Goal: Transaction & Acquisition: Purchase product/service

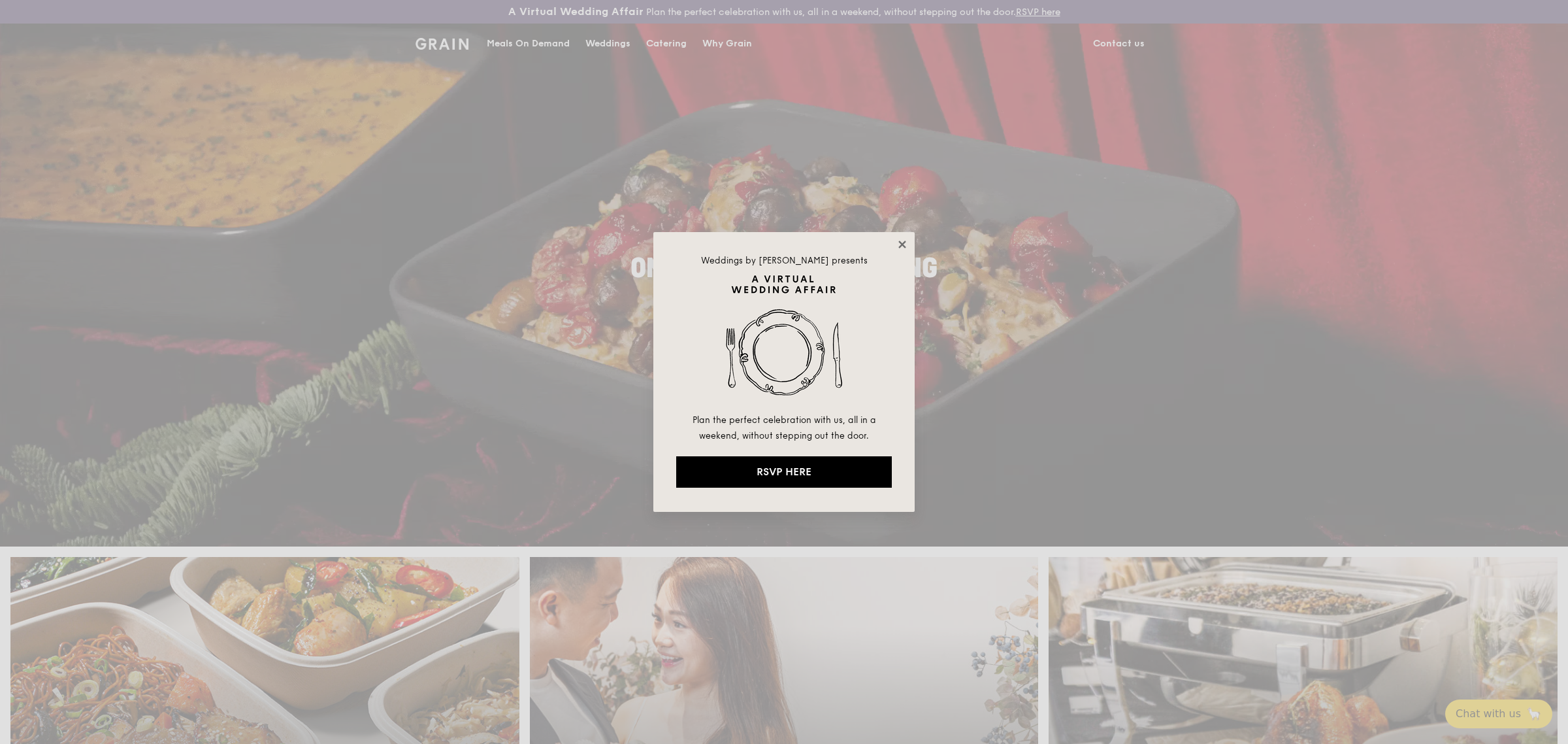
click at [900, 244] on icon at bounding box center [902, 245] width 11 height 11
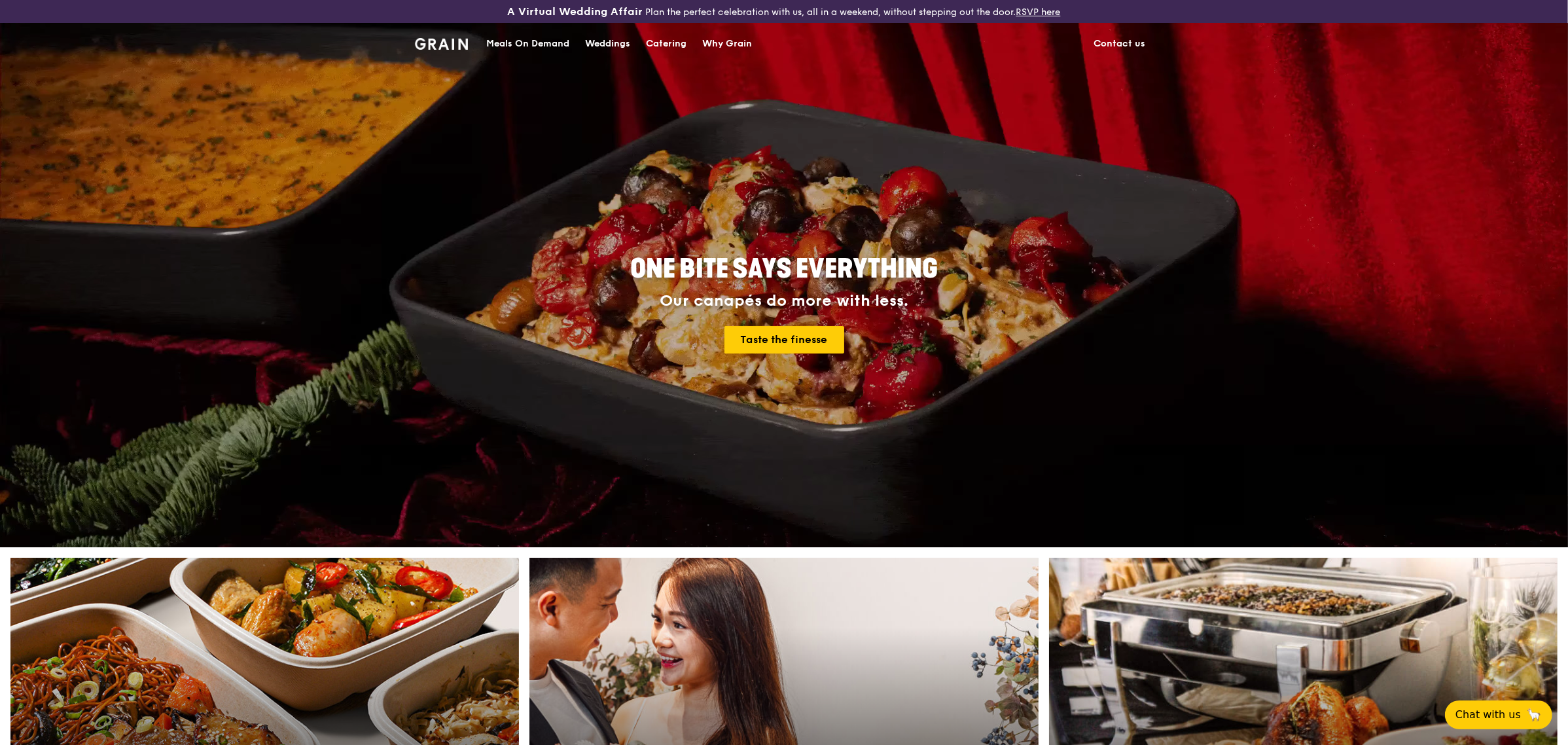
click at [525, 43] on div "Meals On Demand" at bounding box center [527, 43] width 83 height 39
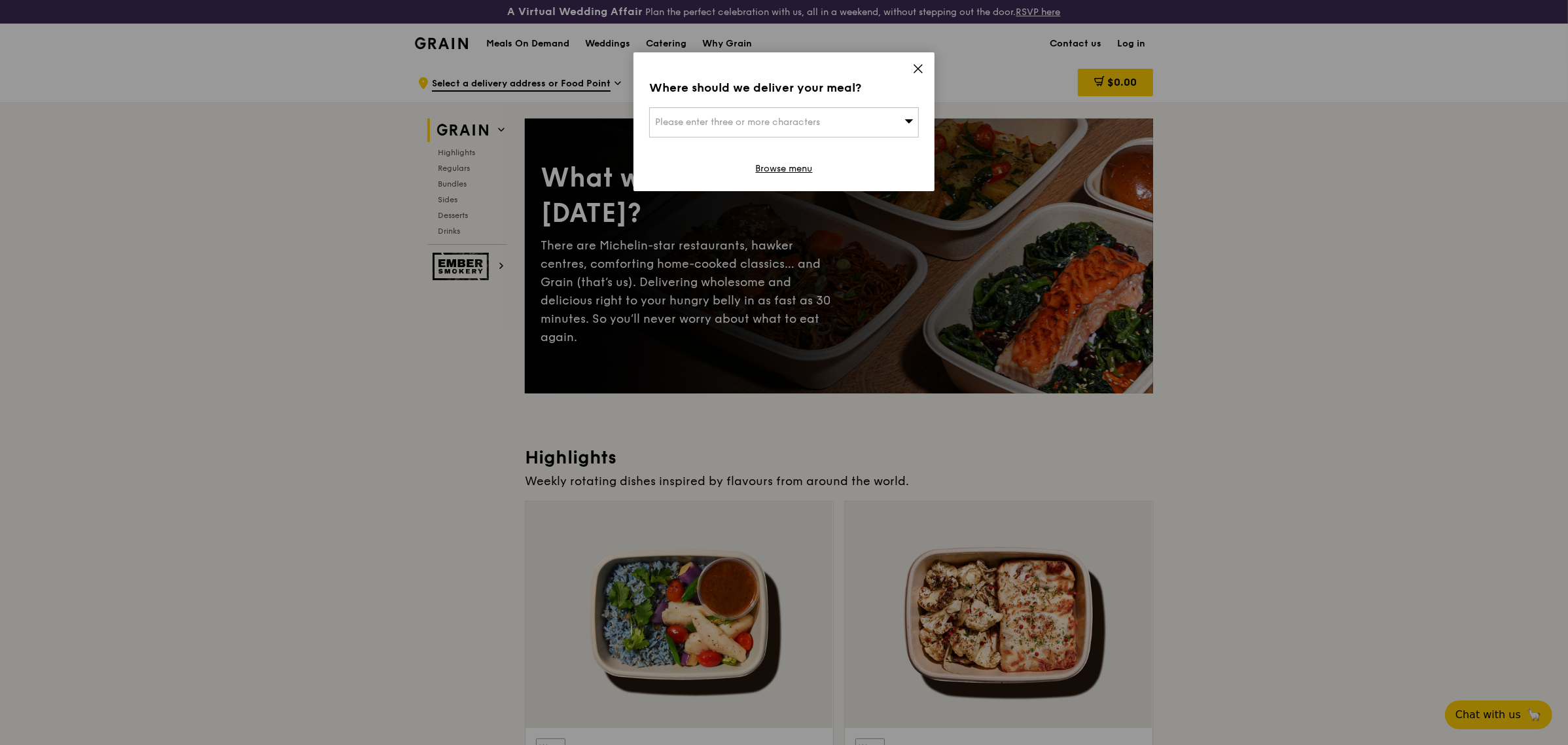
click at [920, 72] on icon at bounding box center [917, 69] width 11 height 11
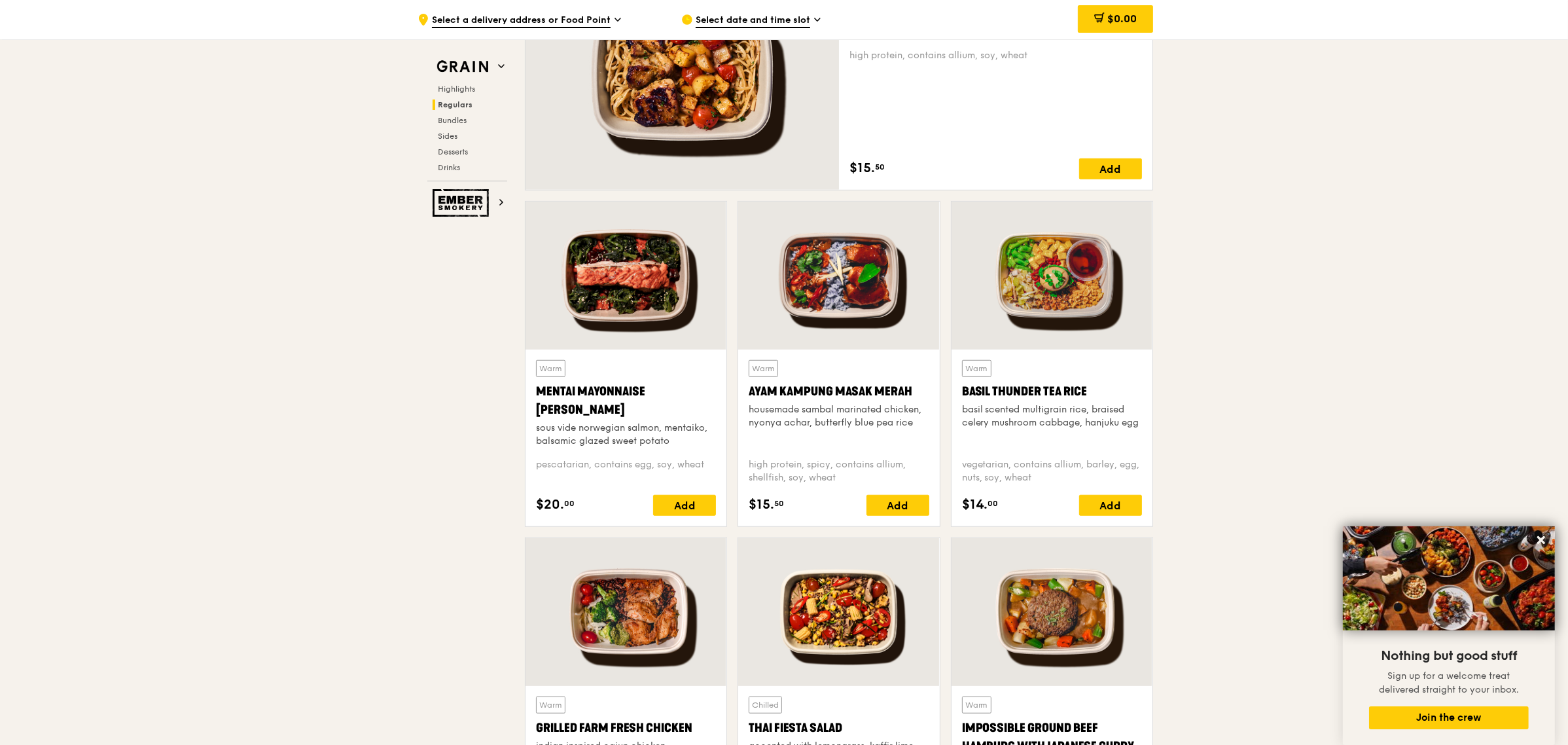
scroll to position [1063, 0]
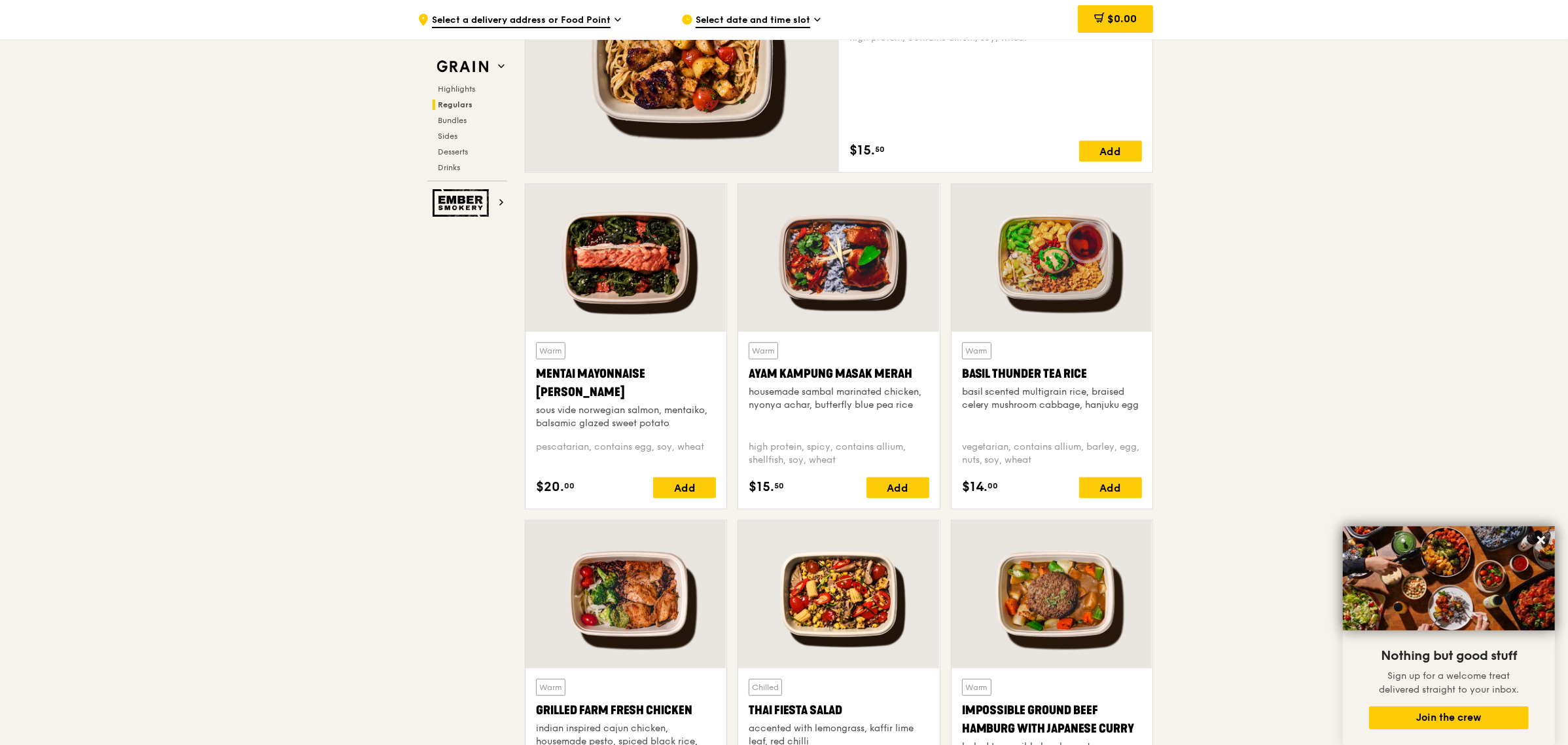
click at [628, 248] on div at bounding box center [625, 257] width 201 height 148
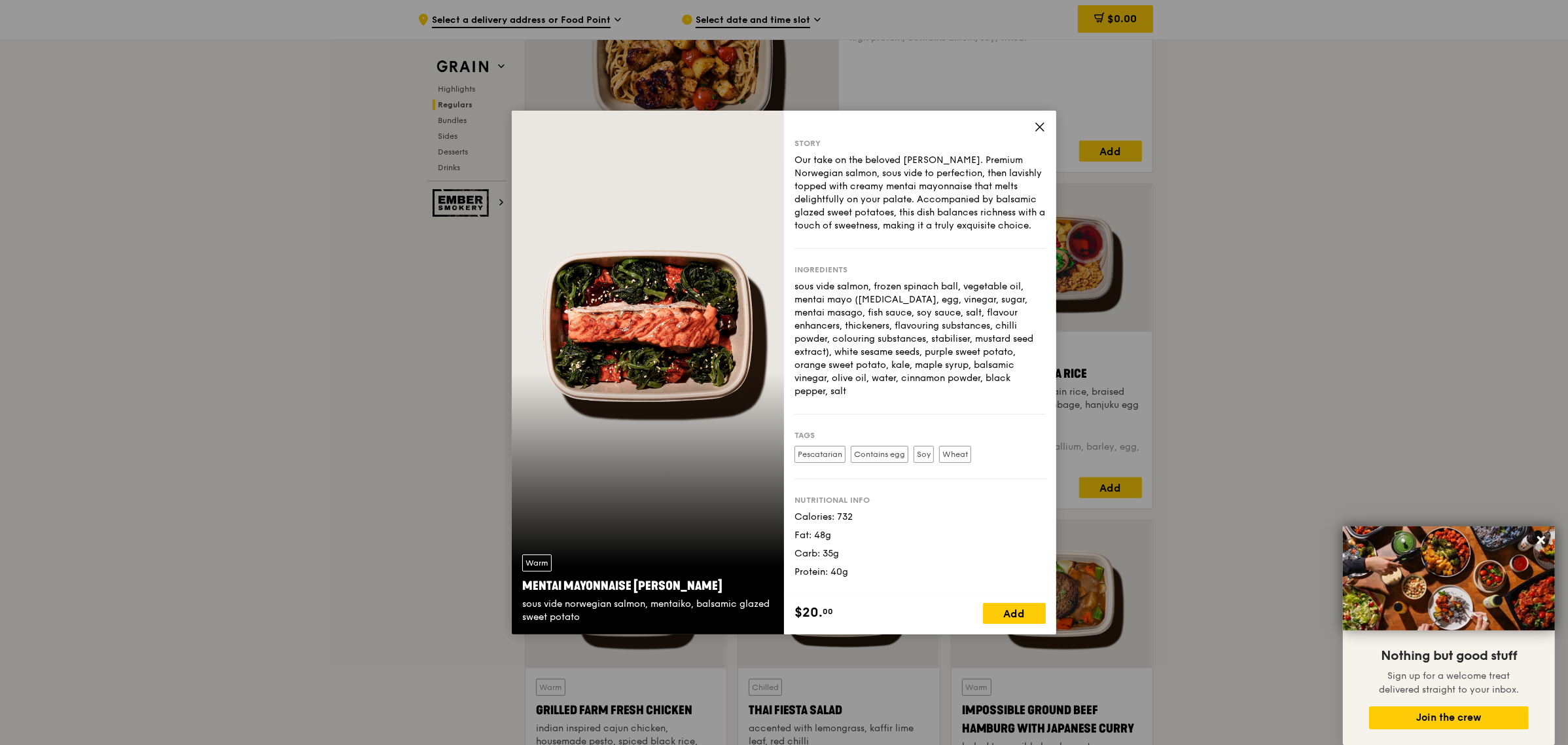
click at [1040, 125] on icon at bounding box center [1039, 127] width 11 height 11
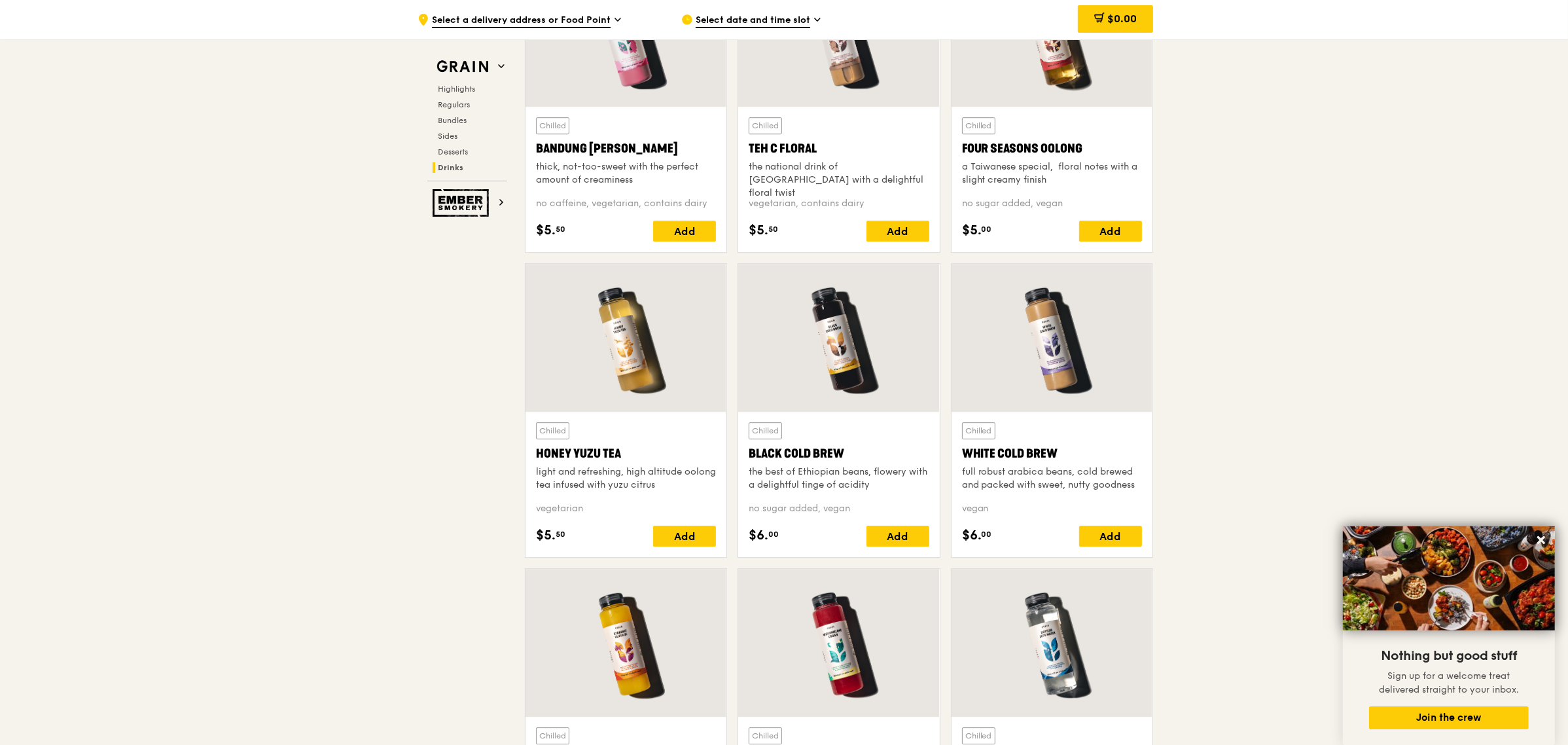
scroll to position [4745, 0]
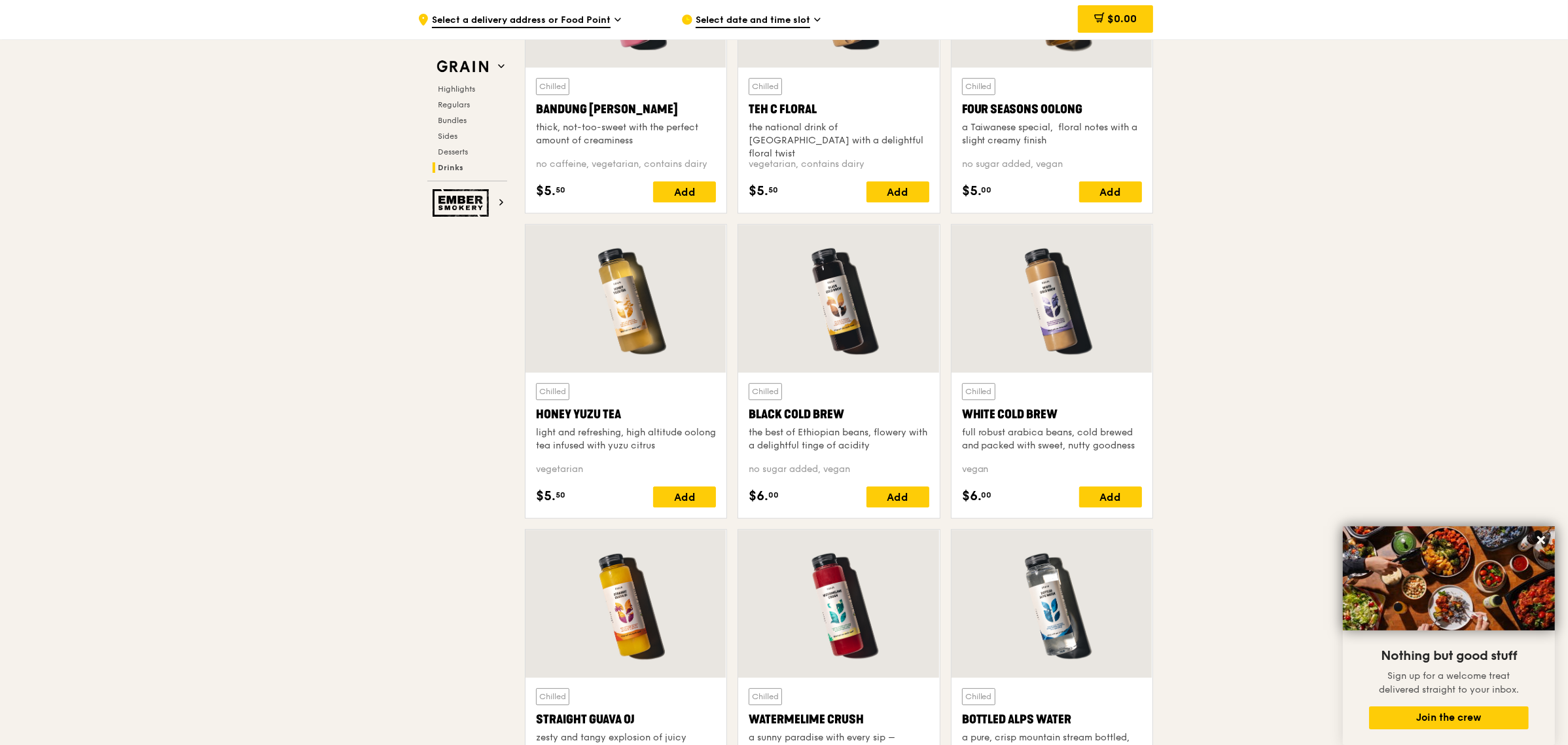
click at [1015, 337] on div at bounding box center [1052, 298] width 201 height 148
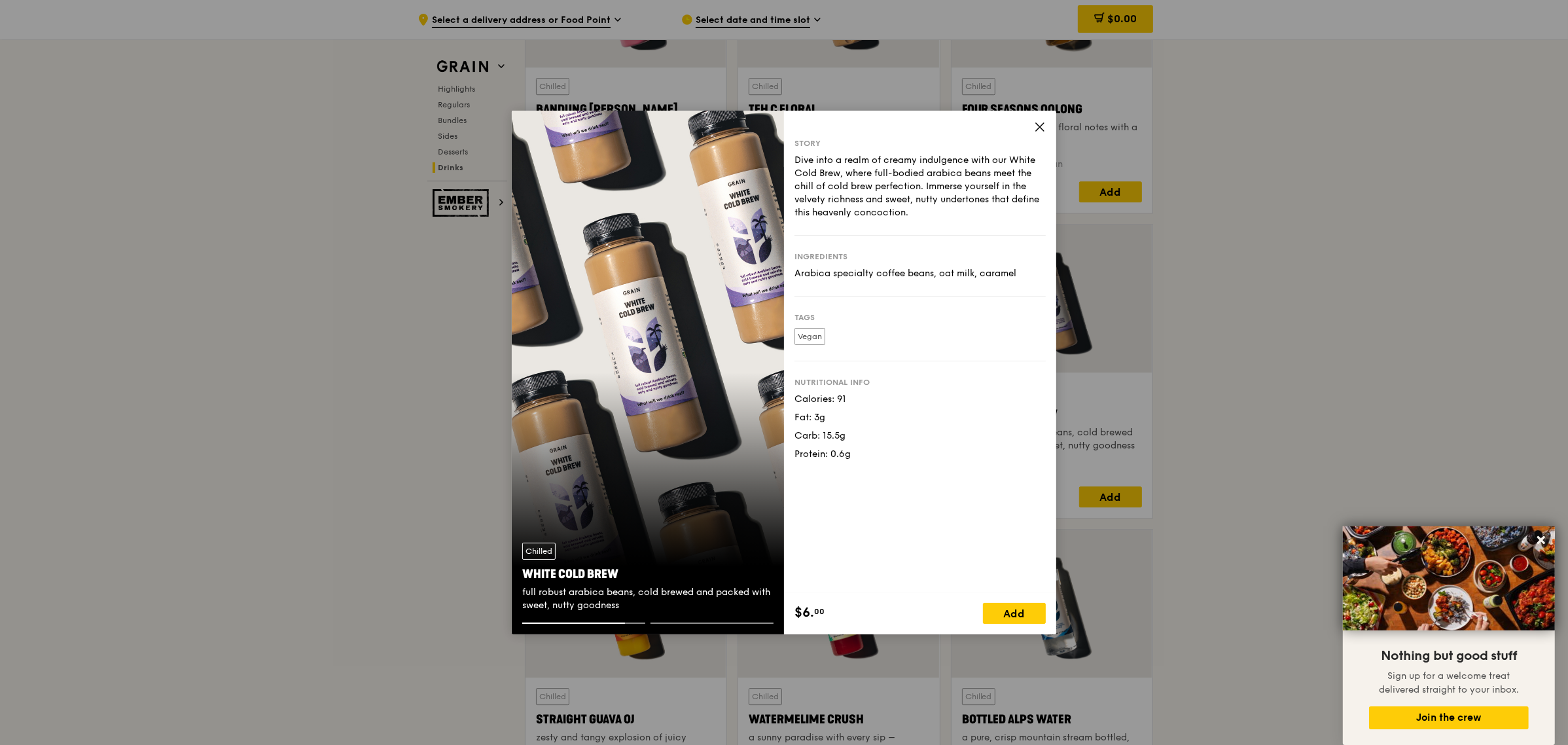
click at [1038, 127] on icon at bounding box center [1039, 127] width 8 height 8
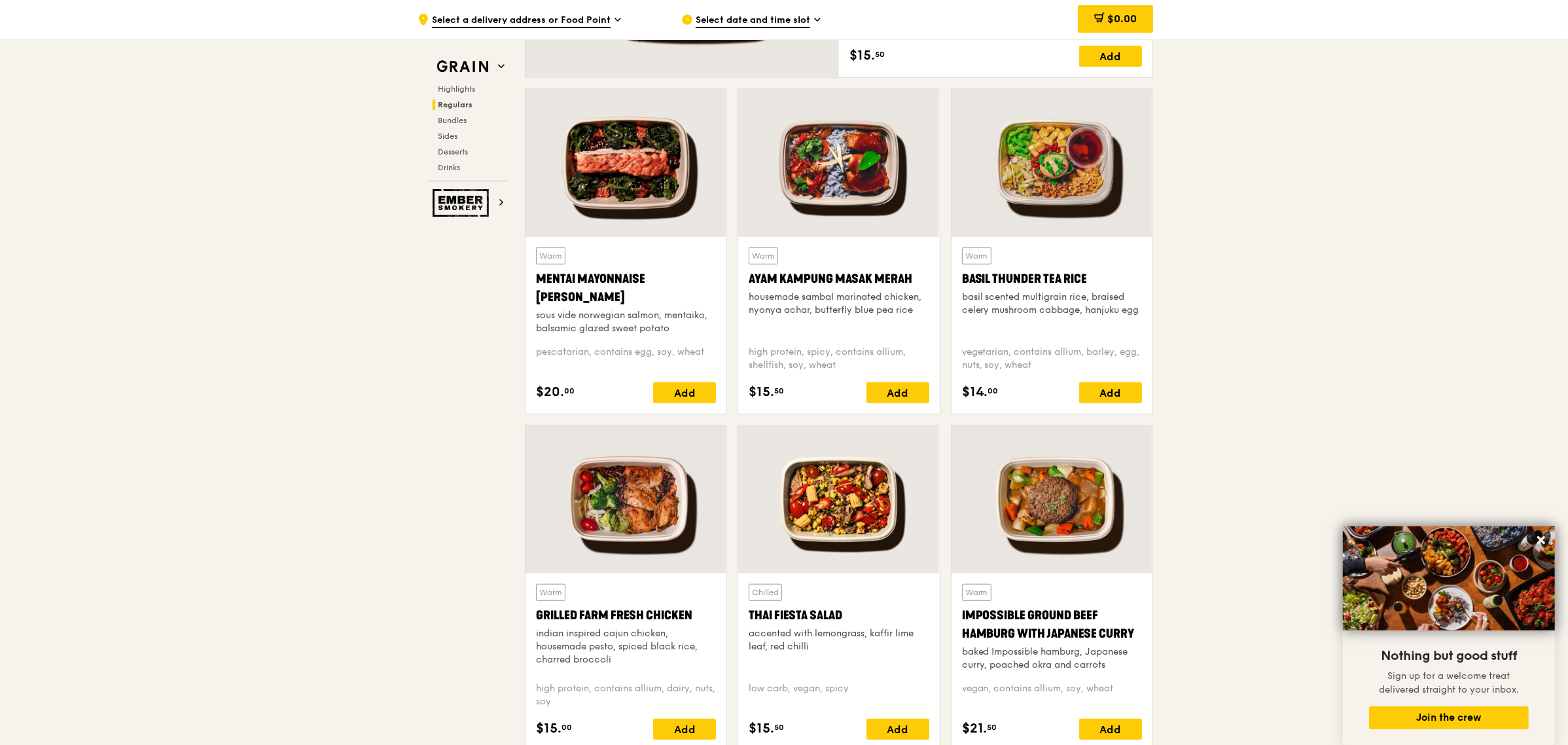
scroll to position [1311, 0]
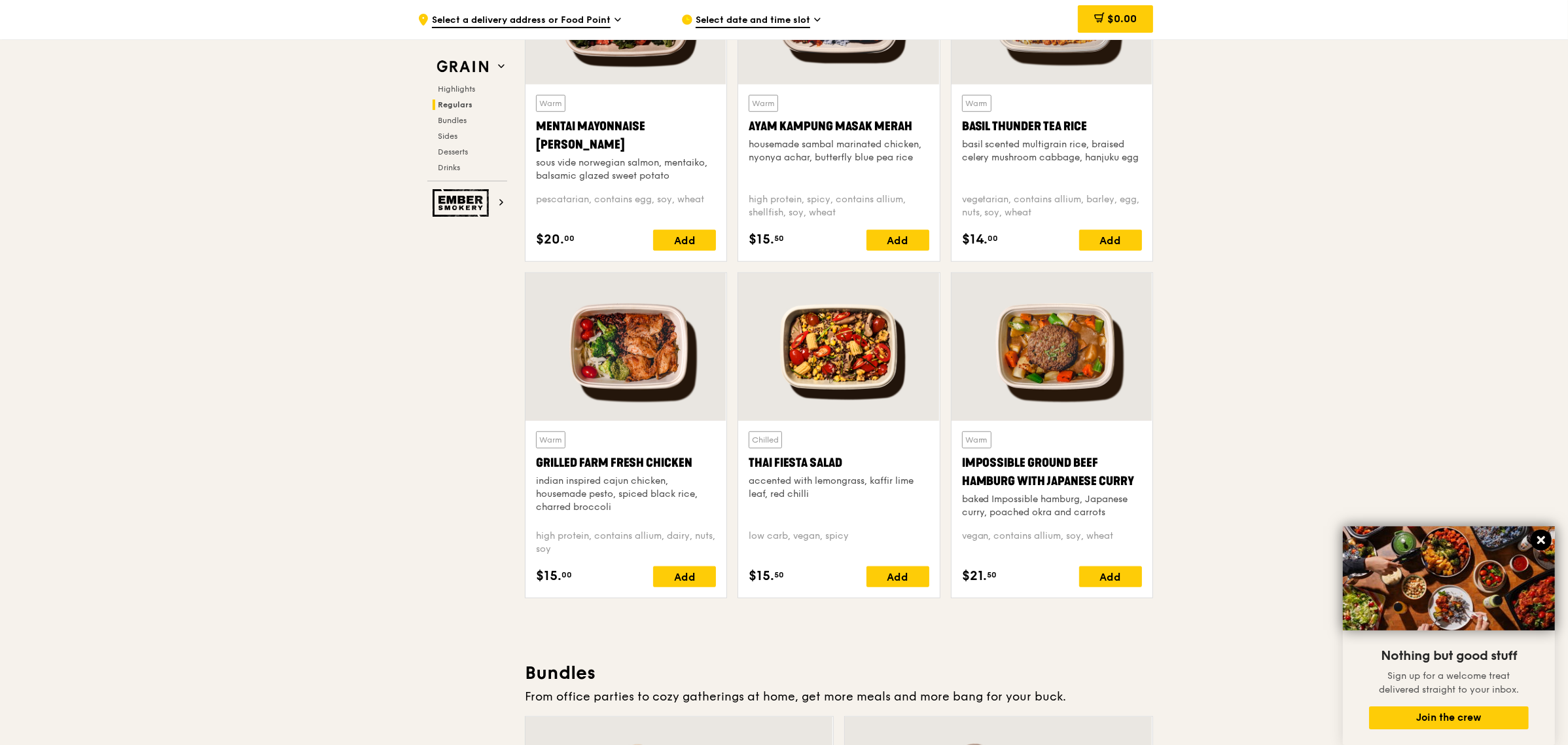
click at [1544, 534] on icon at bounding box center [1540, 539] width 11 height 11
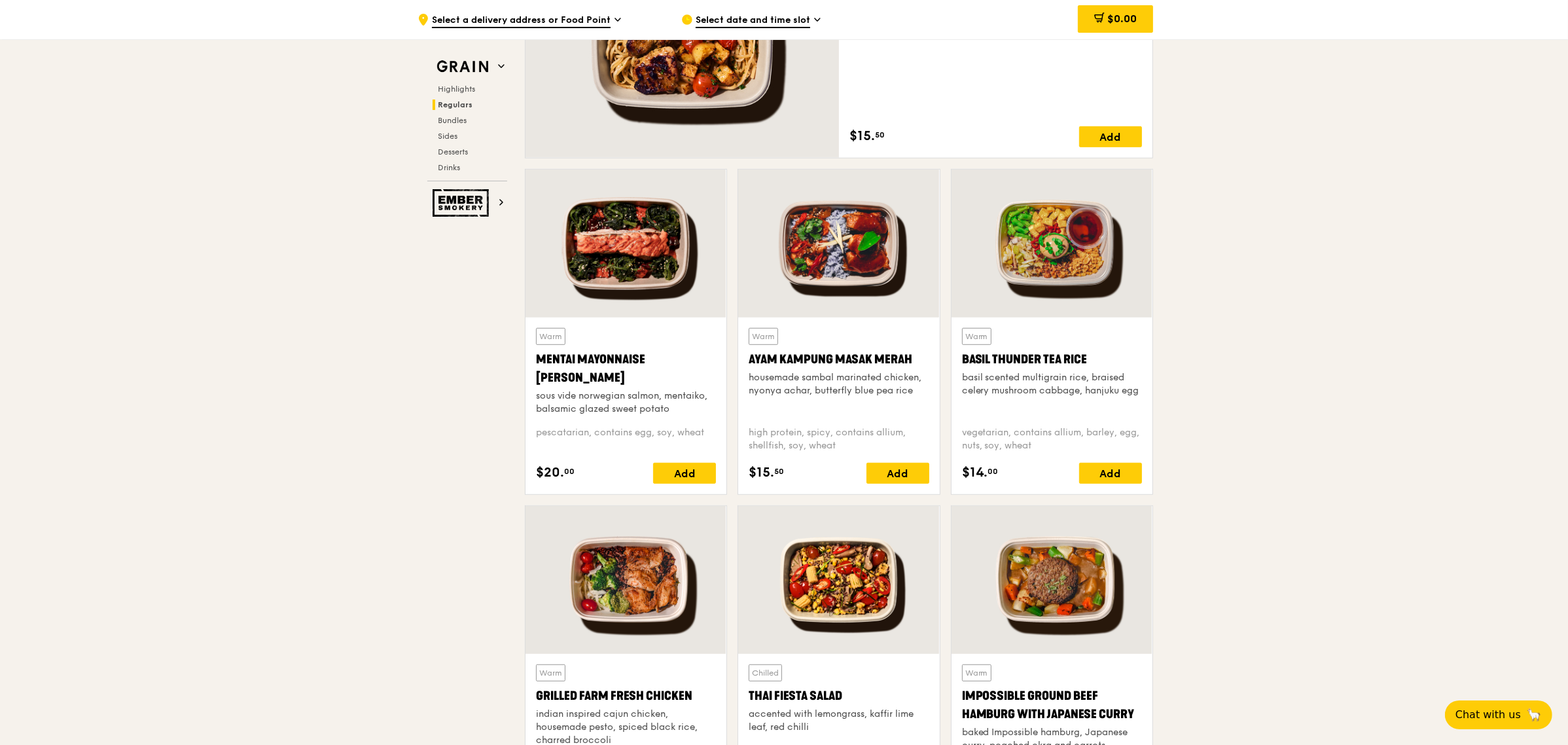
scroll to position [901, 0]
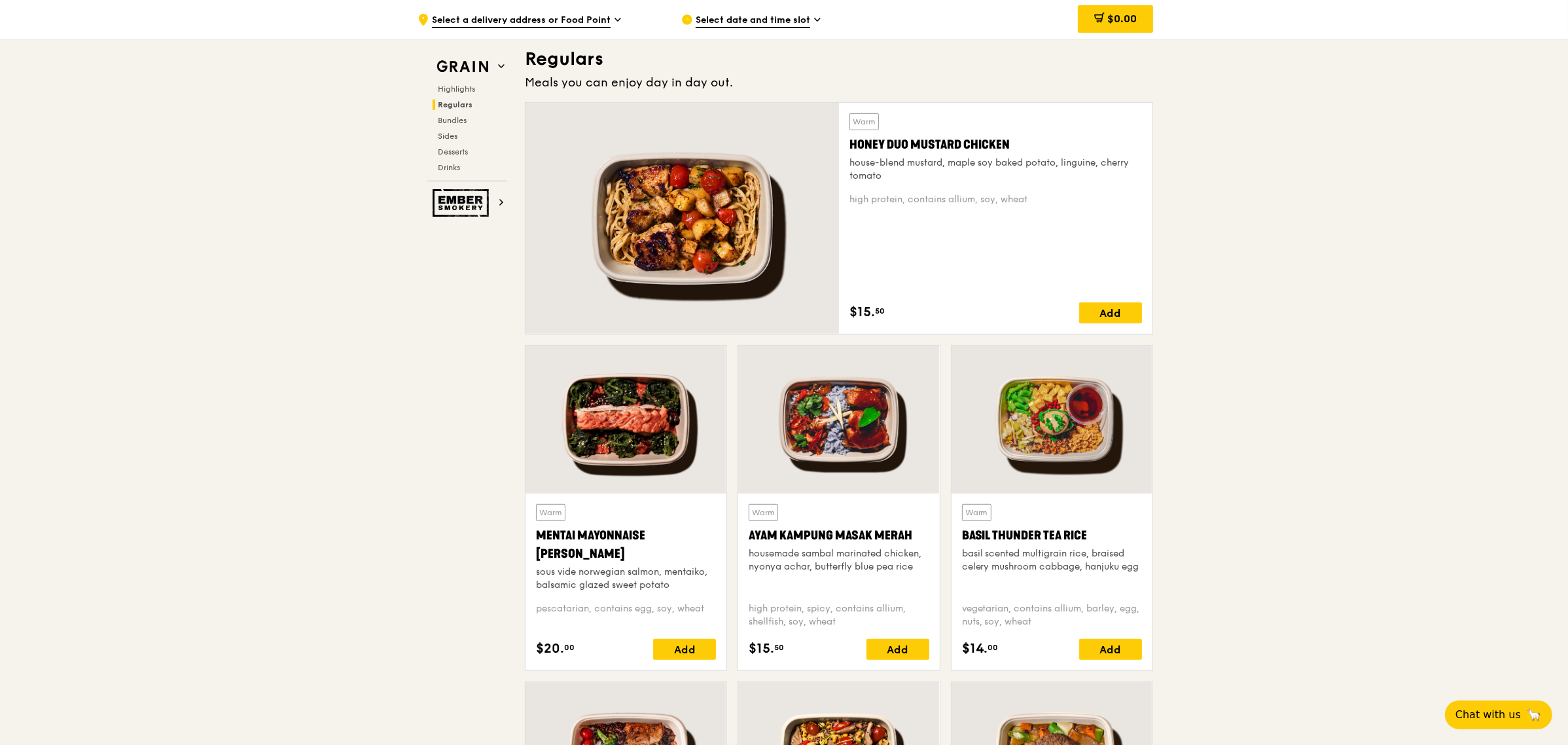
click at [718, 220] on div at bounding box center [681, 218] width 313 height 231
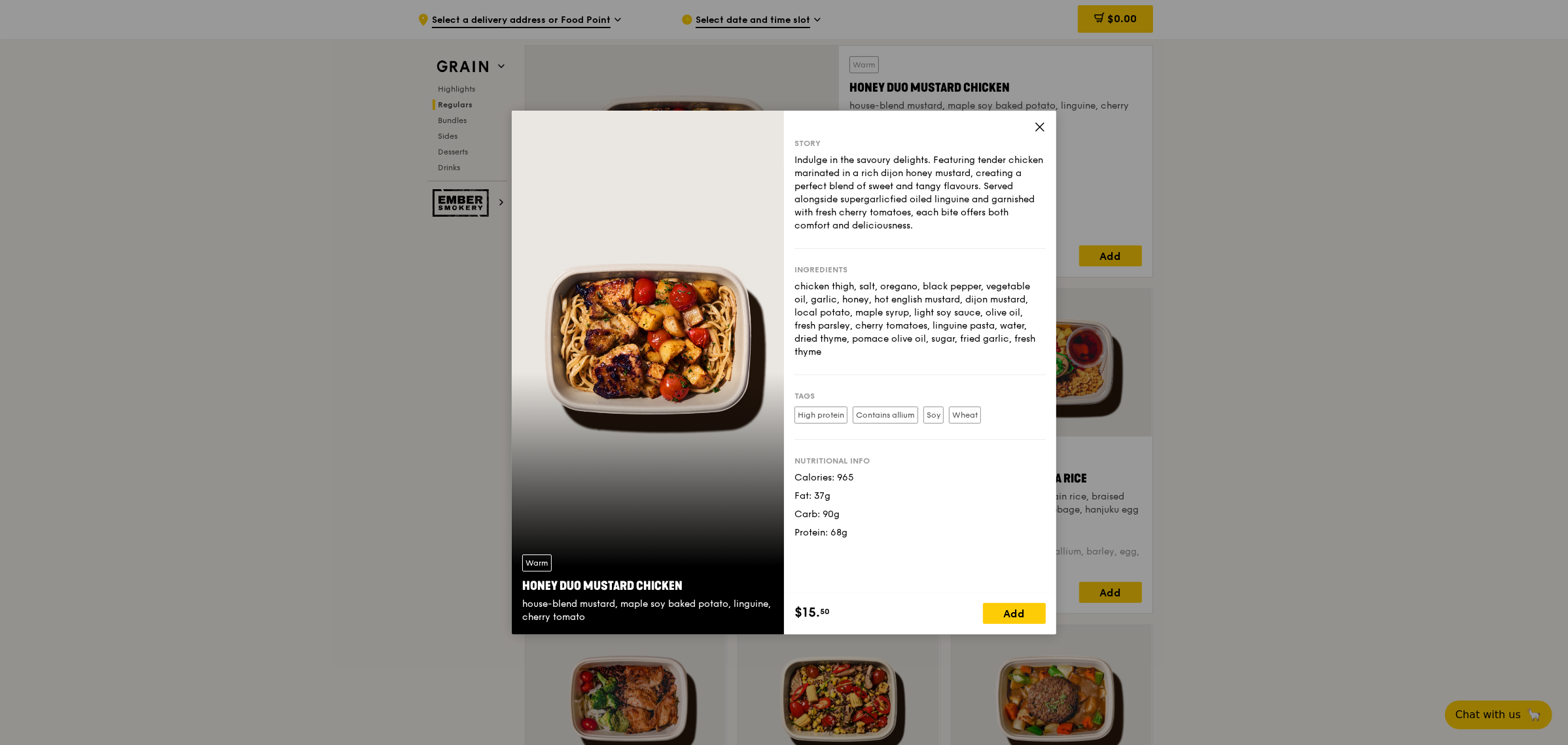
scroll to position [983, 0]
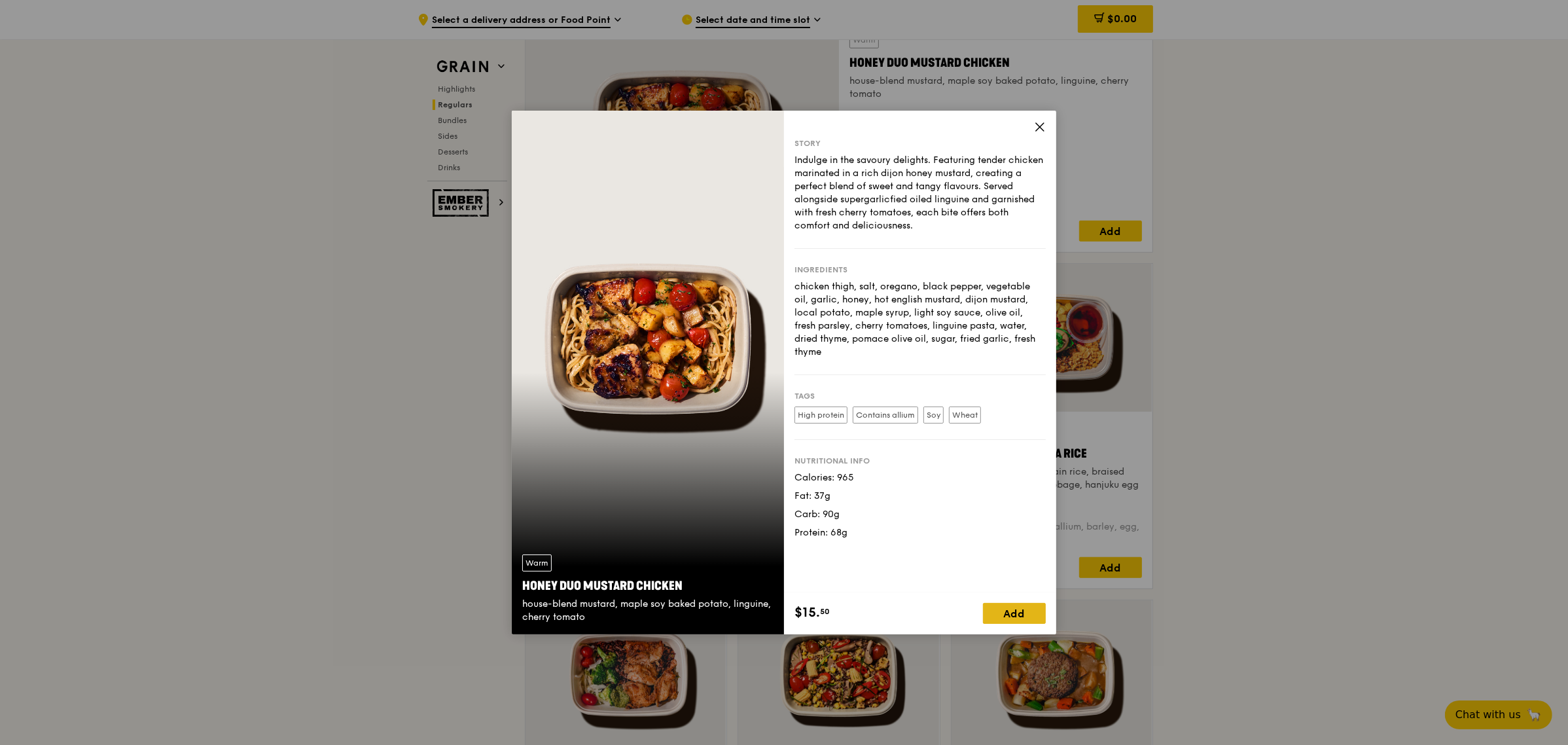
click at [1033, 613] on div "Add" at bounding box center [1015, 614] width 63 height 21
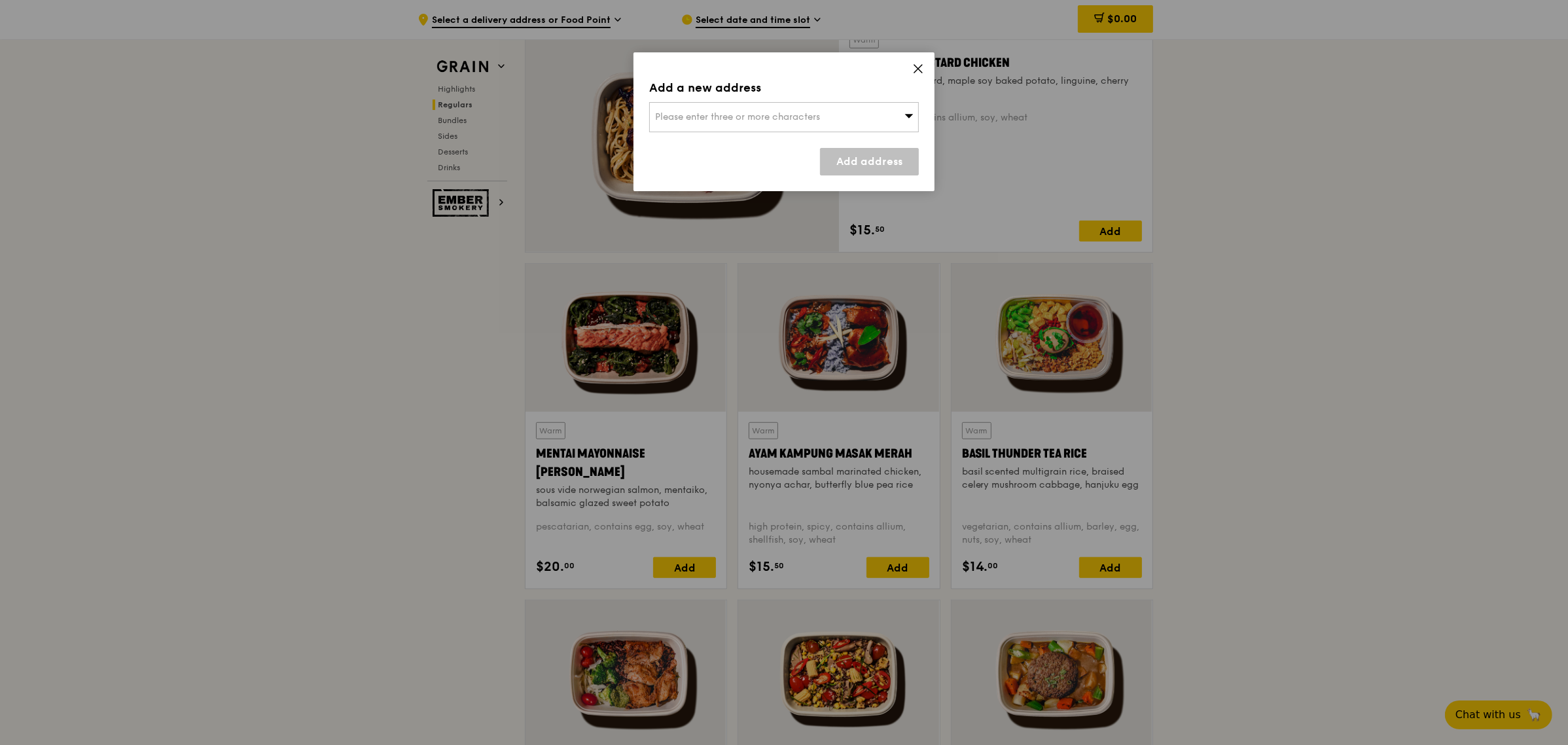
click at [919, 72] on icon at bounding box center [917, 69] width 11 height 11
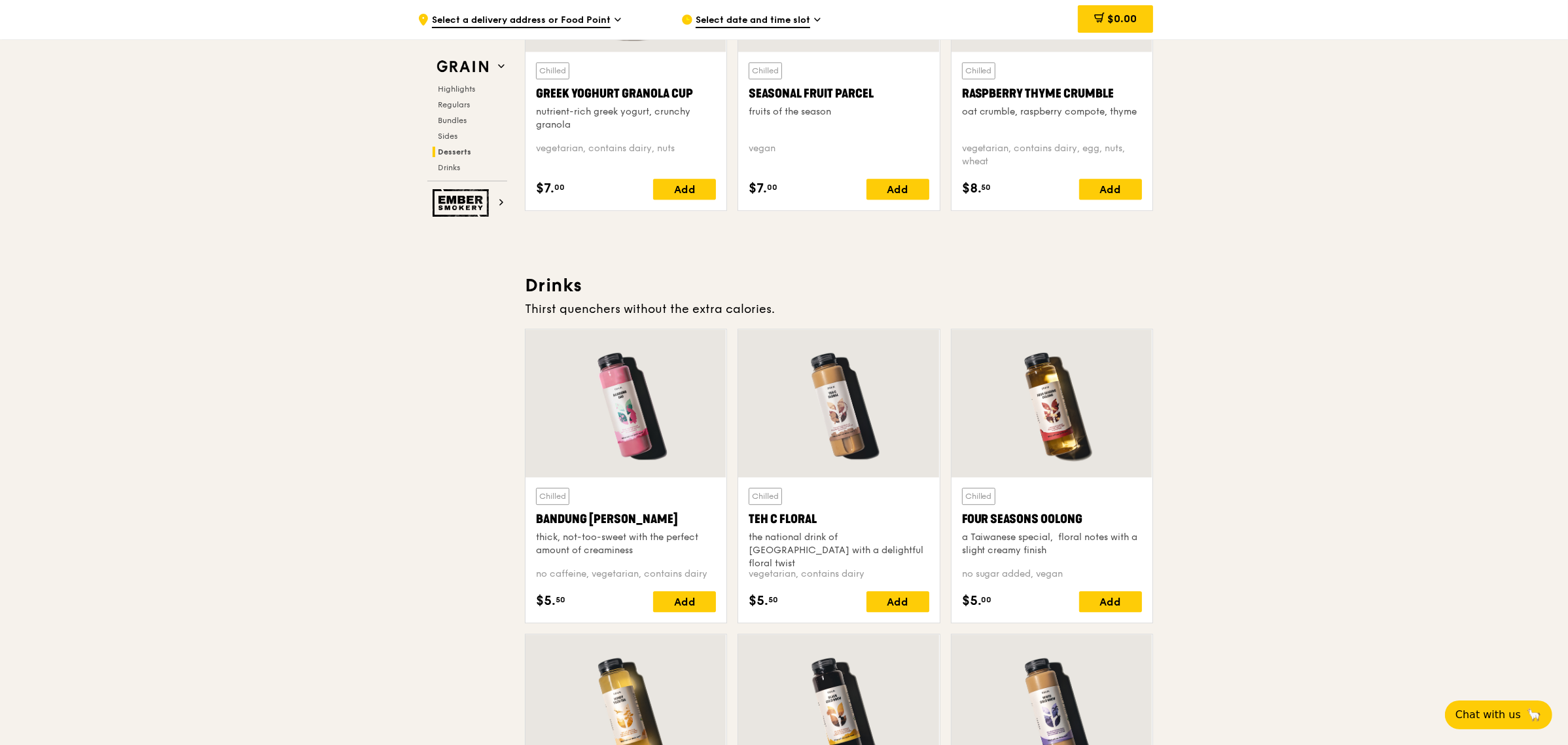
scroll to position [4337, 0]
